Goal: Task Accomplishment & Management: Use online tool/utility

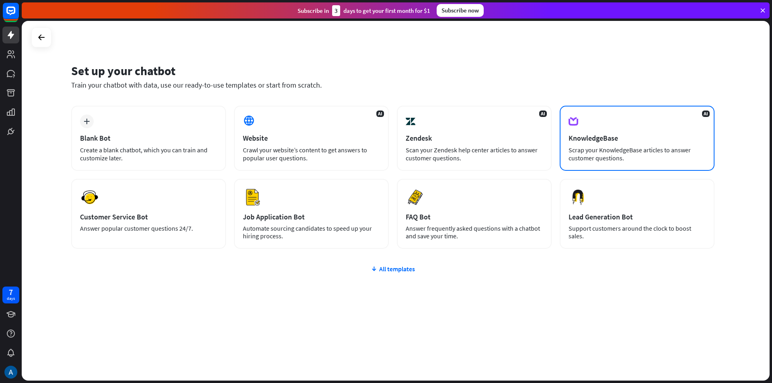
click at [689, 160] on div "Scrap your KnowledgeBase articles to answer customer questions." at bounding box center [636, 154] width 137 height 16
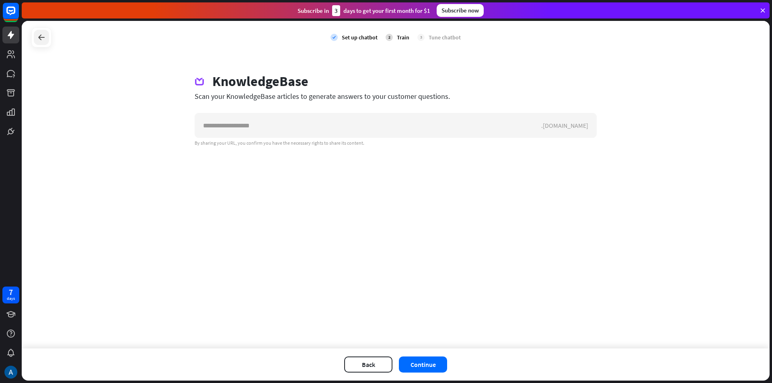
click at [39, 41] on icon at bounding box center [42, 38] width 10 height 10
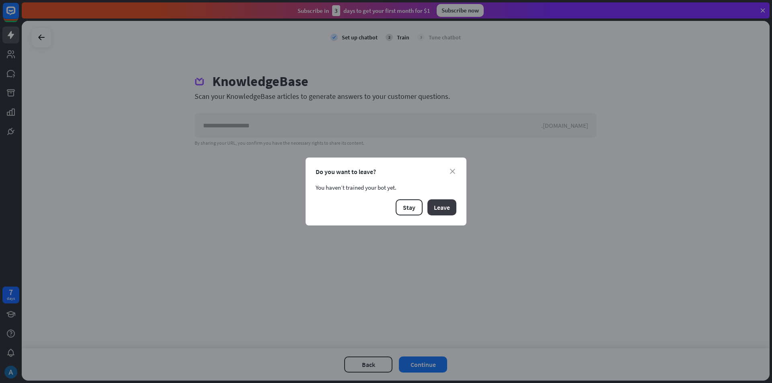
click at [449, 207] on button "Leave" at bounding box center [441, 207] width 29 height 16
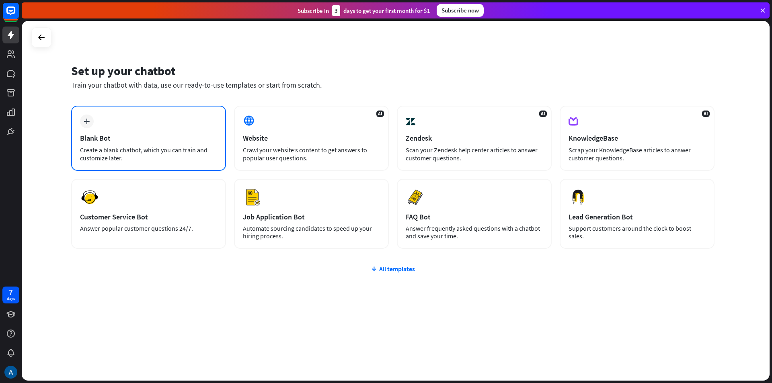
click at [155, 133] on div "plus Blank Bot Create a blank chatbot, which you can train and customize later." at bounding box center [148, 138] width 155 height 65
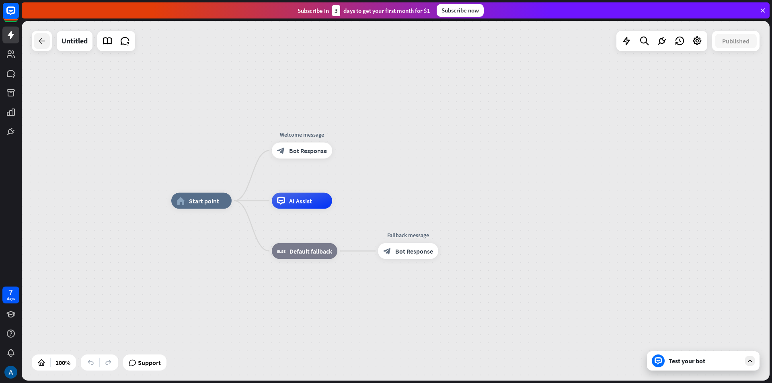
click at [48, 44] on div at bounding box center [42, 41] width 16 height 16
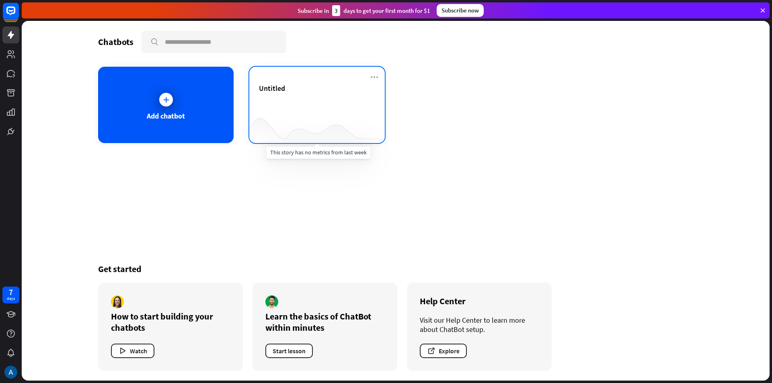
click at [310, 117] on div at bounding box center [316, 127] width 135 height 31
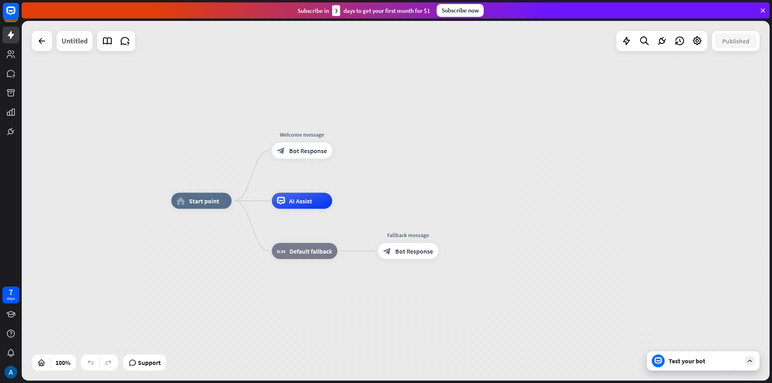
click at [75, 38] on div "Untitled" at bounding box center [74, 41] width 26 height 20
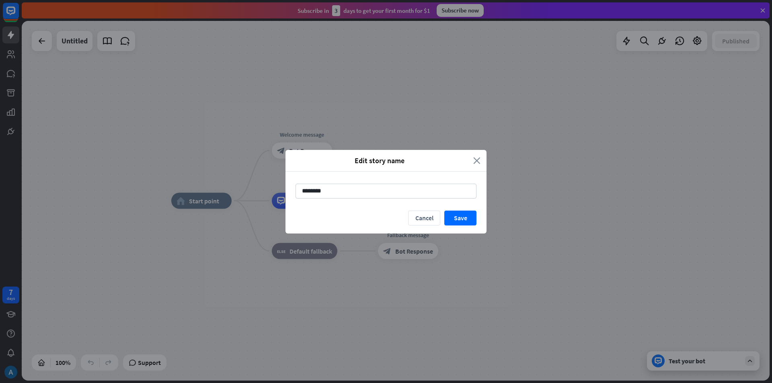
click at [479, 163] on icon "close" at bounding box center [476, 160] width 7 height 9
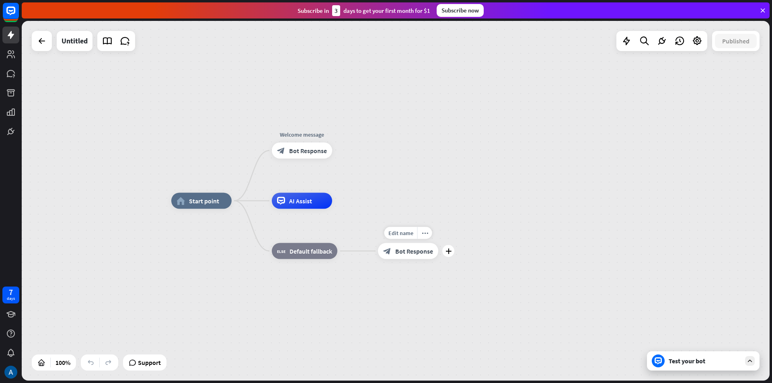
click at [426, 254] on span "Bot Response" at bounding box center [414, 251] width 38 height 8
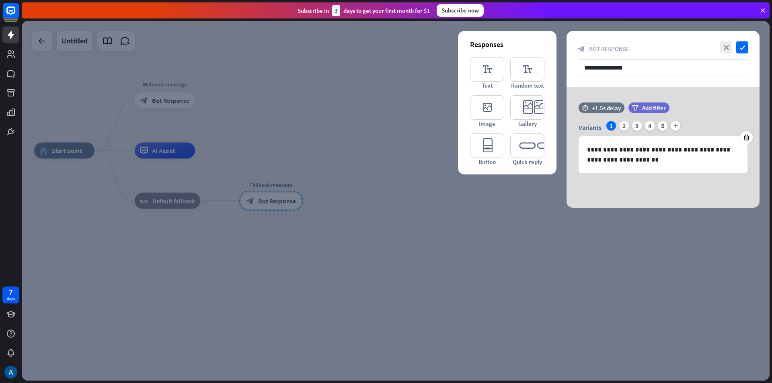
click at [393, 251] on div at bounding box center [395, 201] width 747 height 360
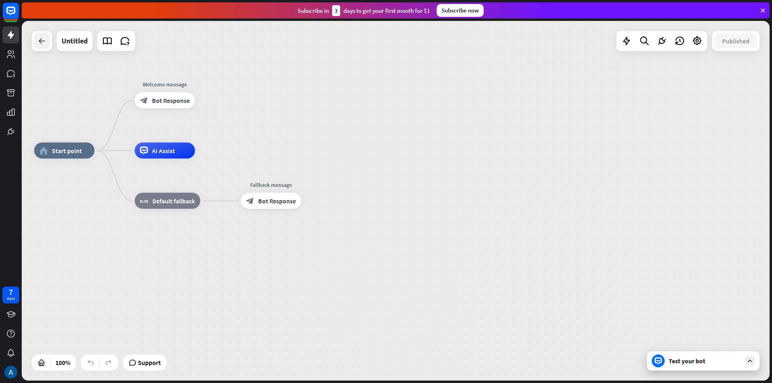
click at [43, 46] on div at bounding box center [42, 41] width 16 height 16
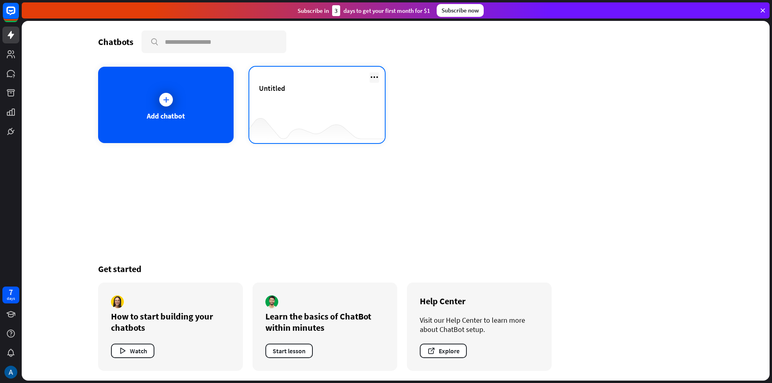
click at [375, 75] on icon at bounding box center [374, 77] width 10 height 10
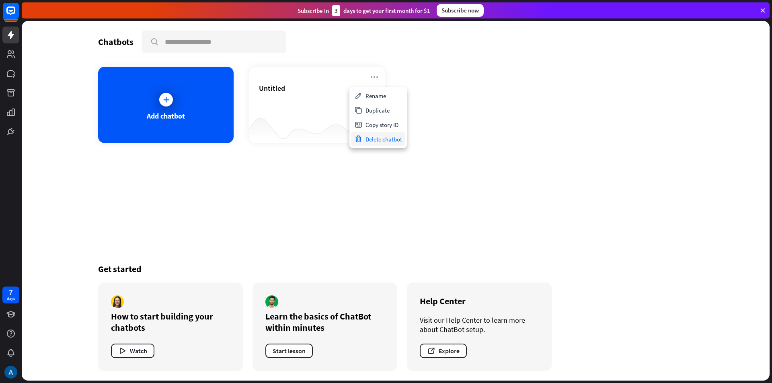
click at [379, 141] on div "Delete chatbot" at bounding box center [378, 139] width 54 height 14
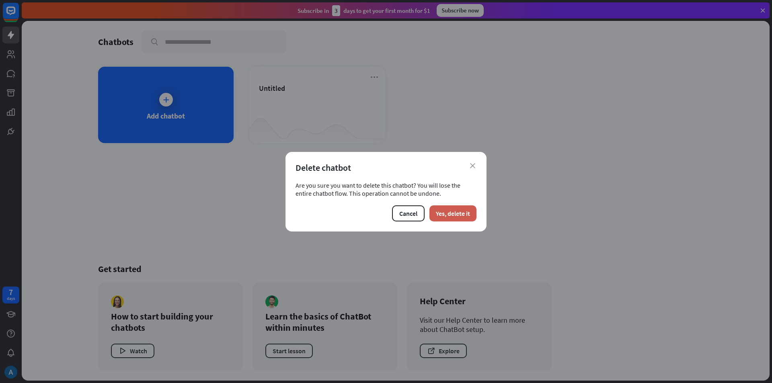
click at [463, 218] on button "Yes, delete it" at bounding box center [452, 213] width 47 height 16
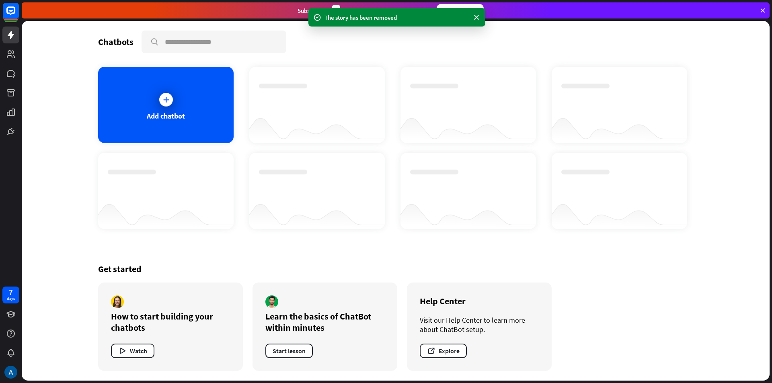
click at [182, 124] on div "Add chatbot" at bounding box center [165, 105] width 135 height 76
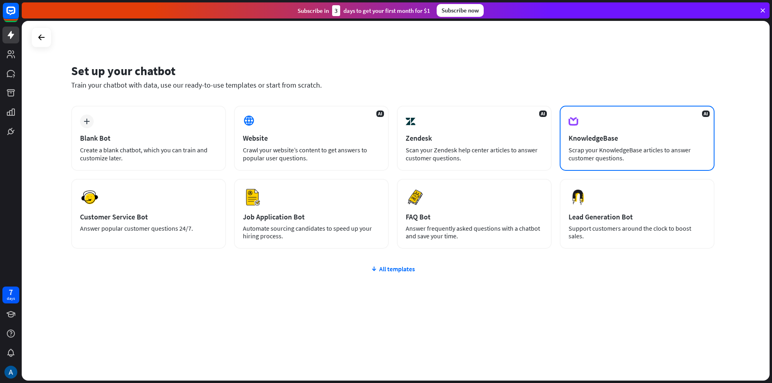
click at [648, 152] on div "Scrap your KnowledgeBase articles to answer customer questions." at bounding box center [636, 154] width 137 height 16
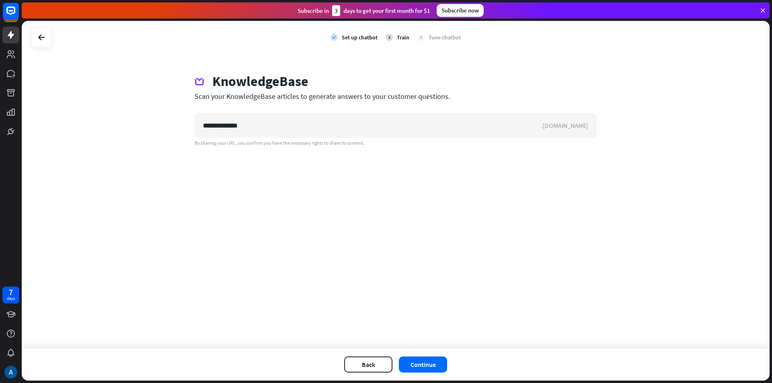
type input "**********"
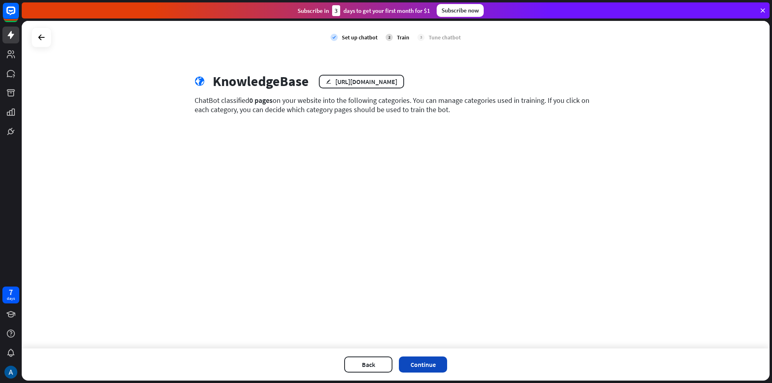
click at [428, 364] on button "Continue" at bounding box center [423, 364] width 48 height 16
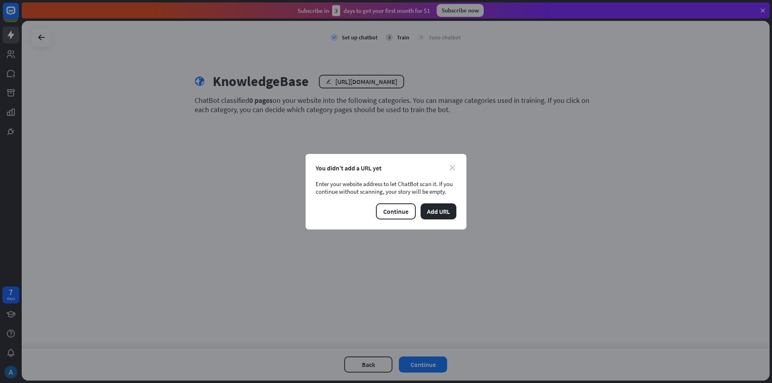
click at [453, 165] on icon "close" at bounding box center [452, 167] width 5 height 5
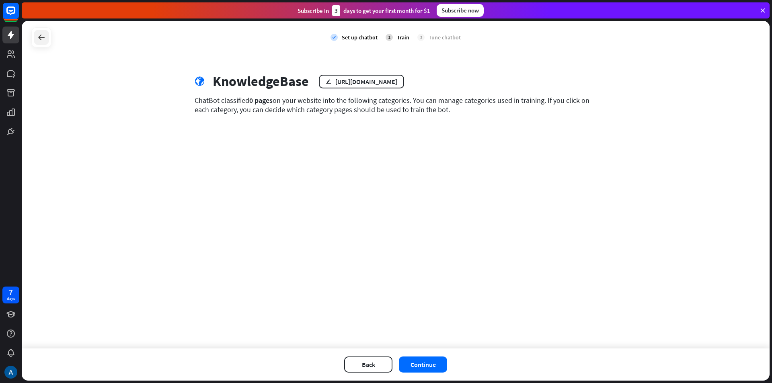
click at [39, 38] on icon at bounding box center [42, 38] width 10 height 10
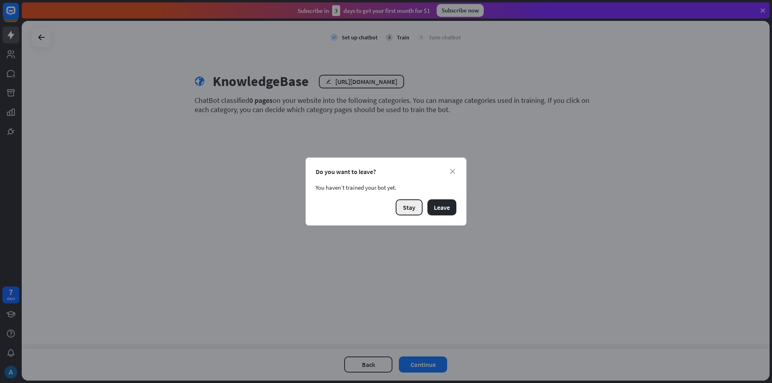
click at [417, 209] on button "Stay" at bounding box center [408, 207] width 27 height 16
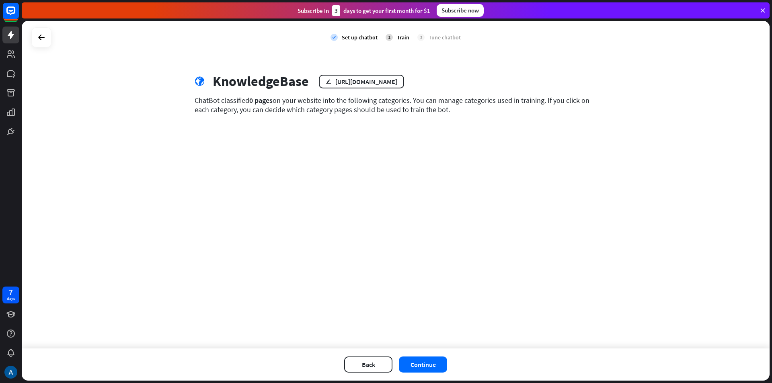
click at [501, 172] on div "check Set up chatbot 2 Train 3 Tune chatbot globe KnowledgeBase edit [URL][DOMA…" at bounding box center [395, 185] width 747 height 328
click at [330, 78] on div "edit [URL][DOMAIN_NAME]" at bounding box center [361, 82] width 85 height 14
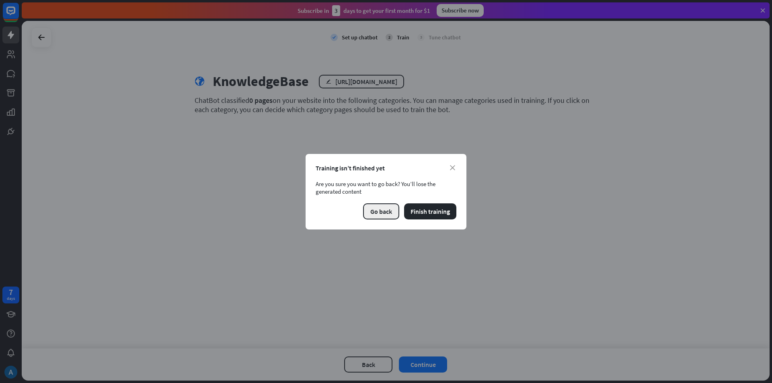
click at [374, 212] on button "Go back" at bounding box center [381, 211] width 36 height 16
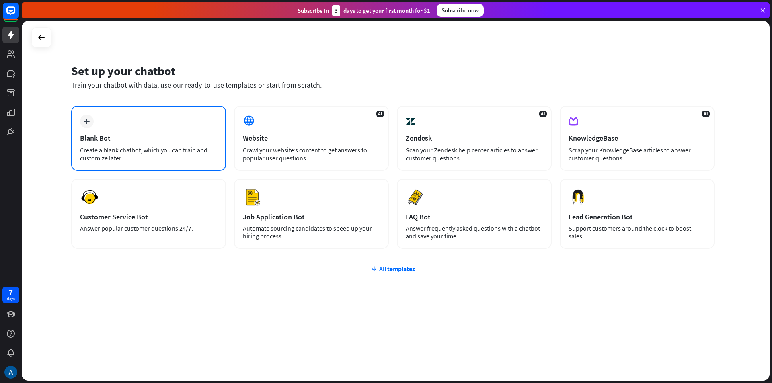
click at [177, 150] on div "Create a blank chatbot, which you can train and customize later." at bounding box center [148, 154] width 137 height 16
